Goal: Transaction & Acquisition: Purchase product/service

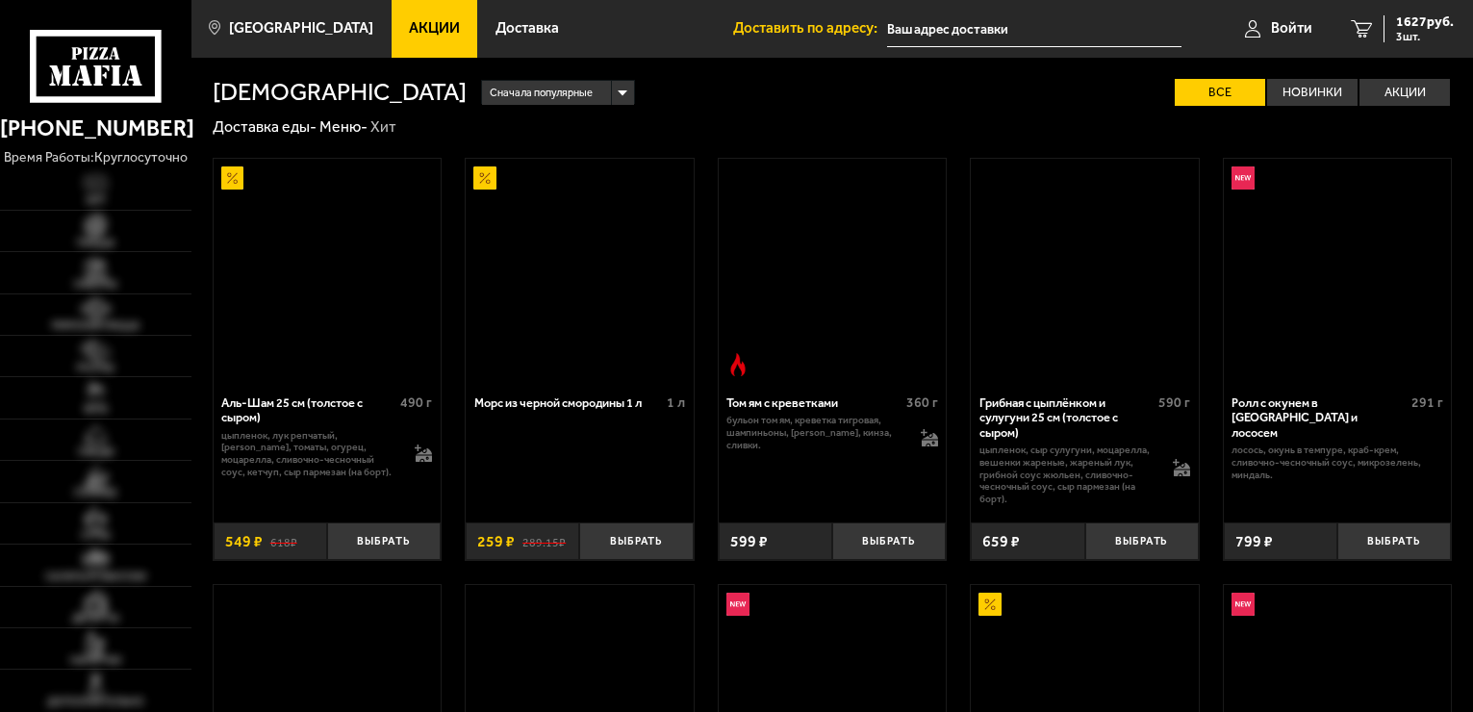
type input "[STREET_ADDRESS]"
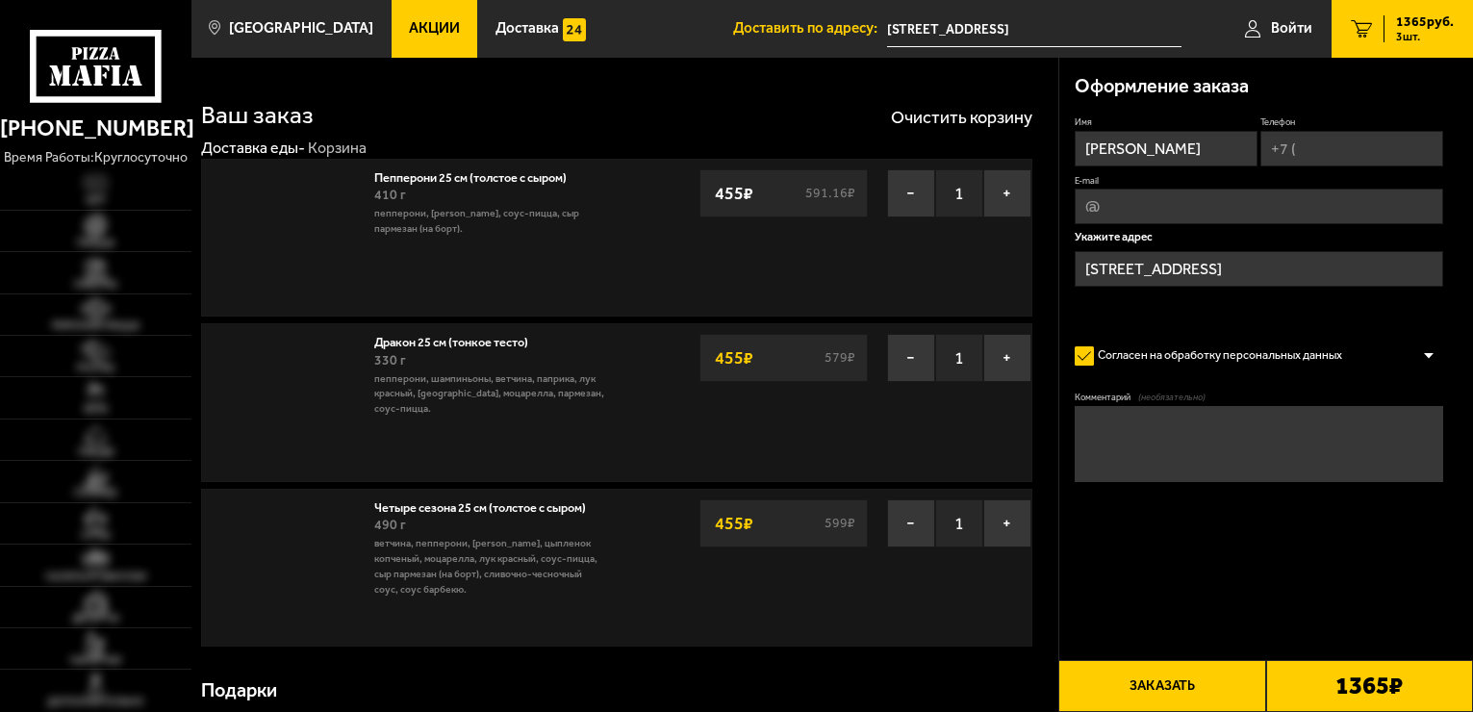
scroll to position [96, 0]
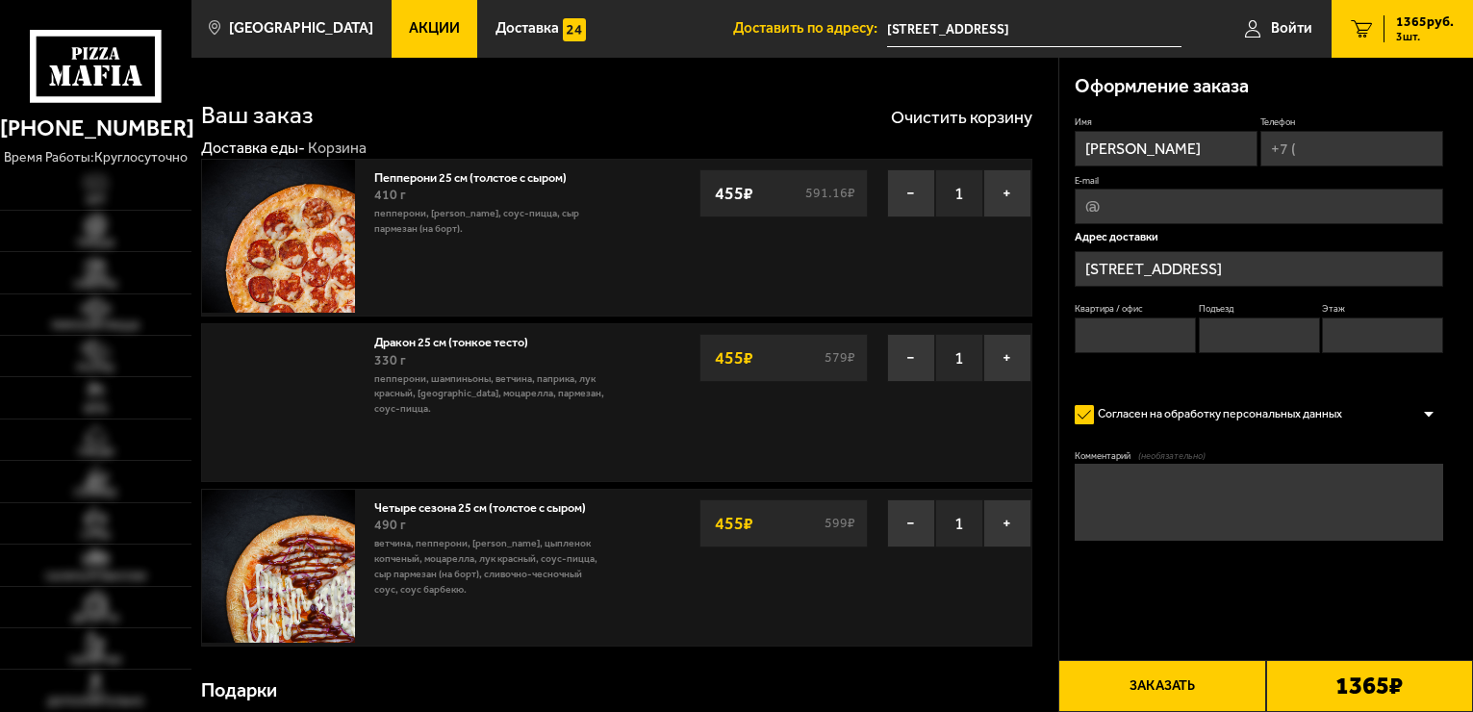
scroll to position [622, 0]
